Goal: Information Seeking & Learning: Learn about a topic

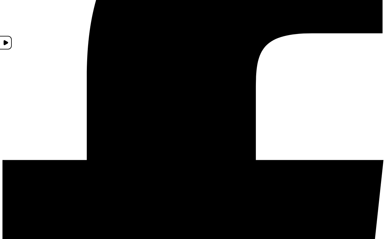
scroll to position [175, 0]
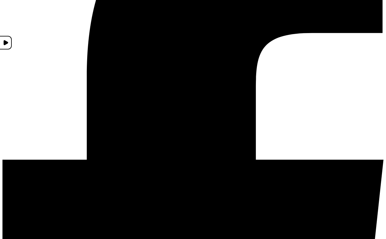
drag, startPoint x: 331, startPoint y: 111, endPoint x: 257, endPoint y: 112, distance: 73.5
drag, startPoint x: 191, startPoint y: 114, endPoint x: 256, endPoint y: 137, distance: 69.1
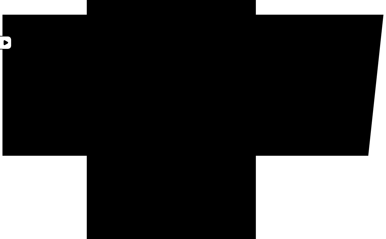
scroll to position [321, 0]
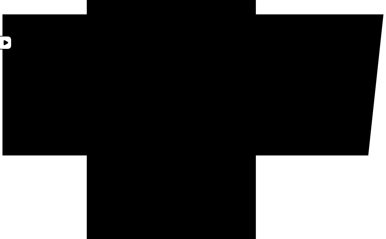
drag, startPoint x: 302, startPoint y: 59, endPoint x: 306, endPoint y: 59, distance: 4.6
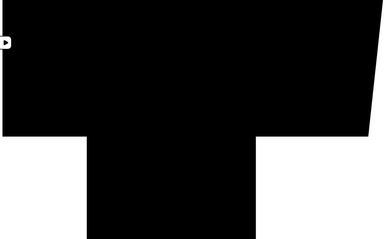
scroll to position [452, 0]
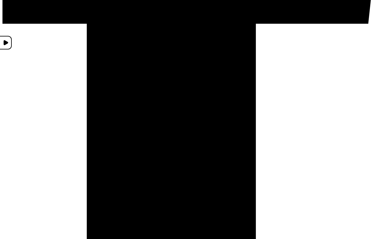
drag, startPoint x: 213, startPoint y: 176, endPoint x: 153, endPoint y: 190, distance: 61.5
drag, startPoint x: 200, startPoint y: 176, endPoint x: 155, endPoint y: 175, distance: 45.7
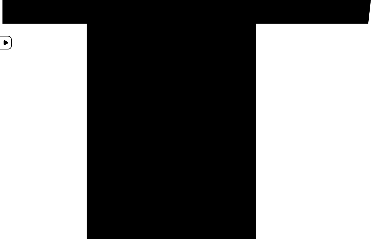
copy p "[PERSON_NAME]"
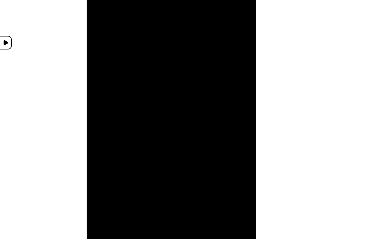
scroll to position [604, 0]
drag, startPoint x: 205, startPoint y: 93, endPoint x: 280, endPoint y: 93, distance: 74.8
drag, startPoint x: 344, startPoint y: 95, endPoint x: 225, endPoint y: 98, distance: 119.3
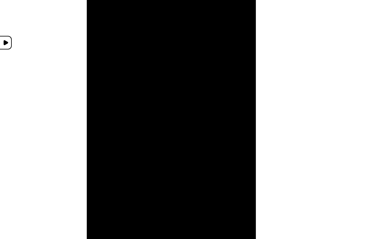
drag, startPoint x: 204, startPoint y: 105, endPoint x: 236, endPoint y: 98, distance: 32.5
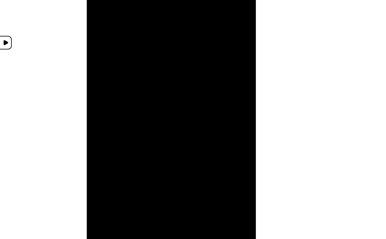
drag, startPoint x: 237, startPoint y: 105, endPoint x: 205, endPoint y: 140, distance: 46.6
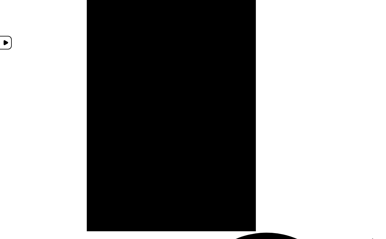
drag, startPoint x: 200, startPoint y: 101, endPoint x: 348, endPoint y: 110, distance: 147.9
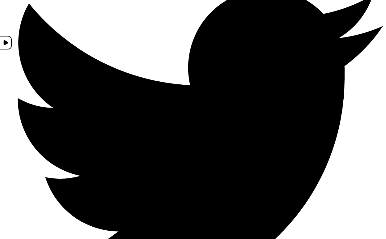
scroll to position [905, 0]
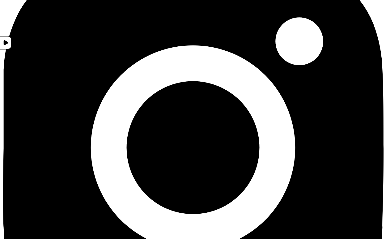
scroll to position [1209, 0]
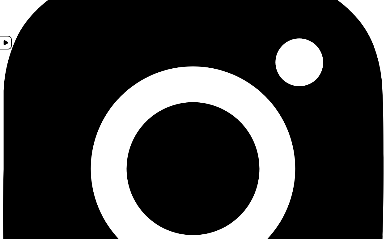
scroll to position [1220, 0]
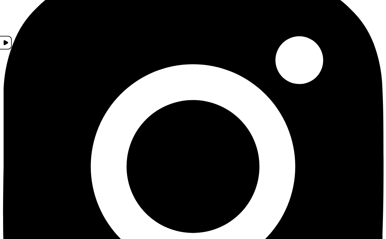
drag, startPoint x: 320, startPoint y: 149, endPoint x: 292, endPoint y: 150, distance: 27.8
copy p "£35,000"
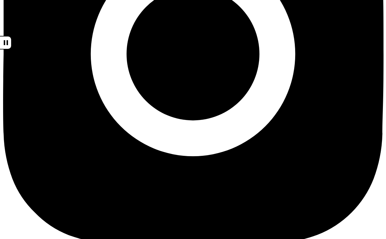
scroll to position [1391, 0]
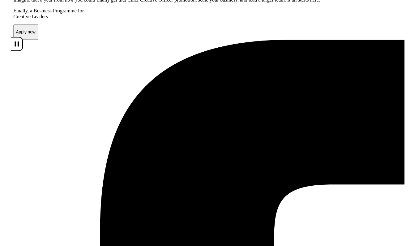
scroll to position [0, 0]
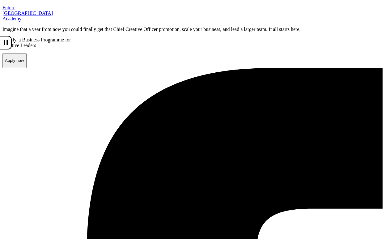
click at [30, 22] on p "F u t u re London A c a demy" at bounding box center [192, 13] width 381 height 17
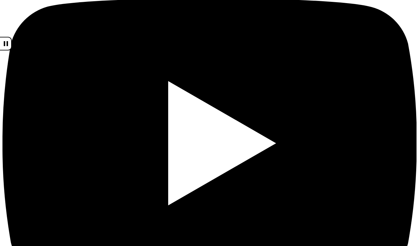
scroll to position [1746, 0]
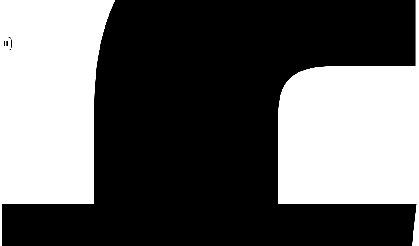
scroll to position [0, 0]
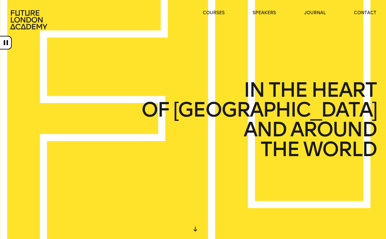
click at [339, 125] on span "AROUND" at bounding box center [333, 130] width 86 height 20
click at [199, 115] on div "IN THE HEART OF LONDON AND AROUND THE WORLD" at bounding box center [193, 119] width 386 height 239
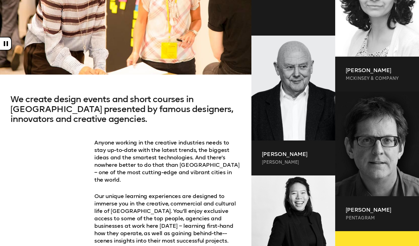
scroll to position [226, 0]
